Goal: Information Seeking & Learning: Learn about a topic

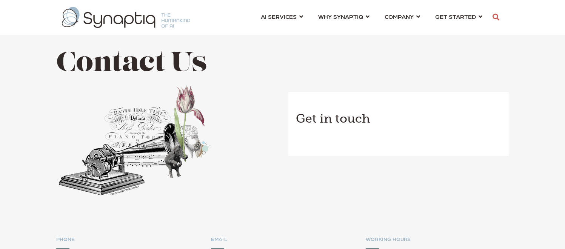
scroll to position [0, 3]
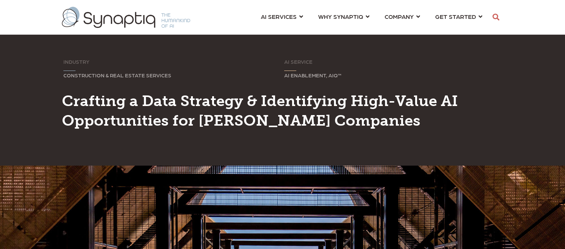
scroll to position [0, 3]
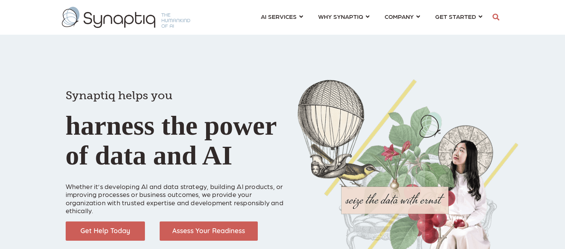
scroll to position [0, 3]
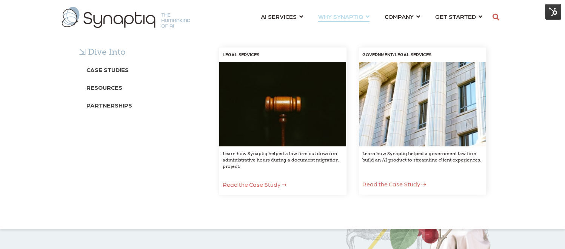
click at [335, 28] on div "⇲ Dive Into Case Studies Resources Partnerships LEGAL SERVICES Learn how Synapt…" at bounding box center [282, 128] width 565 height 201
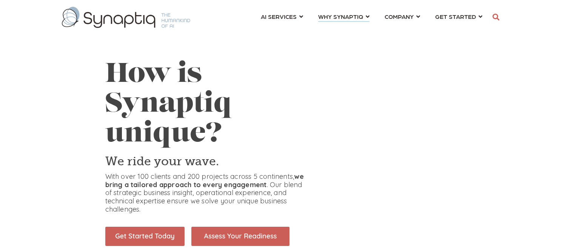
scroll to position [0, 3]
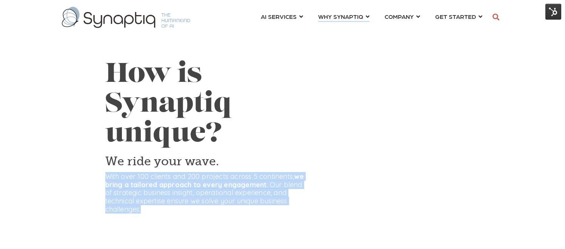
drag, startPoint x: 106, startPoint y: 177, endPoint x: 143, endPoint y: 210, distance: 49.2
click at [143, 210] on p "With over 100 clients and 200 projects across 5 continents, we bring a tailored…" at bounding box center [206, 193] width 202 height 41
copy p "With over 100 clients and 200 projects across 5 continents, we bring a tailored…"
